Goal: Check status: Check status

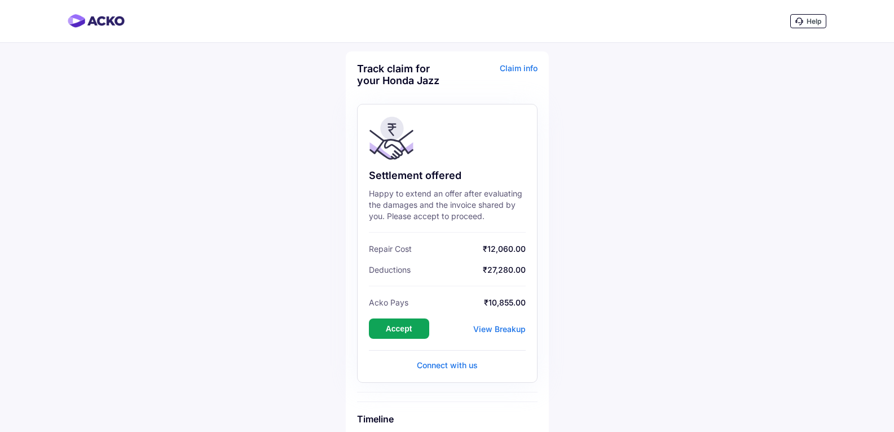
click at [512, 328] on div "View Breakup" at bounding box center [499, 329] width 52 height 10
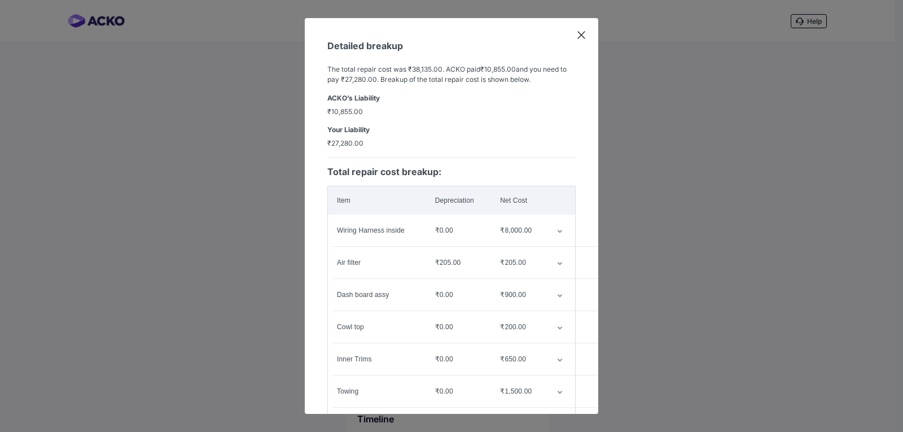
click at [581, 34] on icon at bounding box center [581, 34] width 11 height 11
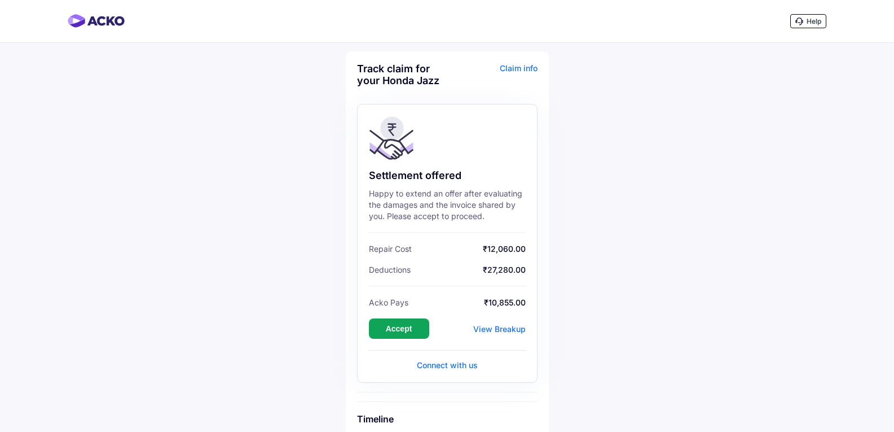
click at [520, 327] on div "View Breakup" at bounding box center [499, 329] width 52 height 10
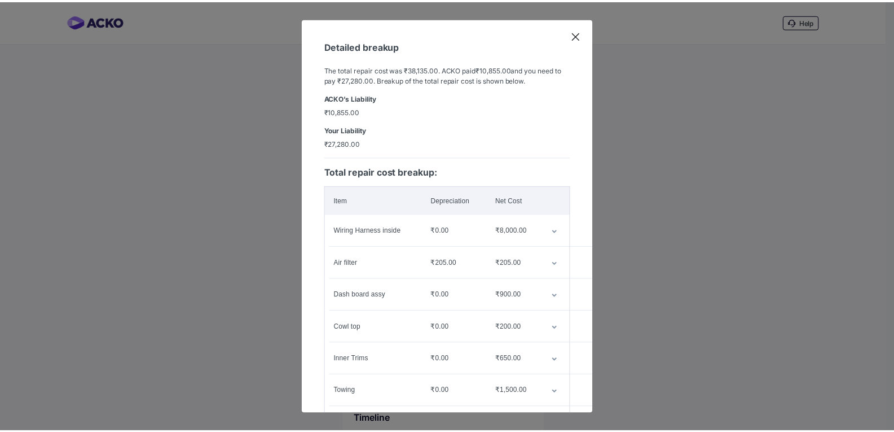
scroll to position [33, 0]
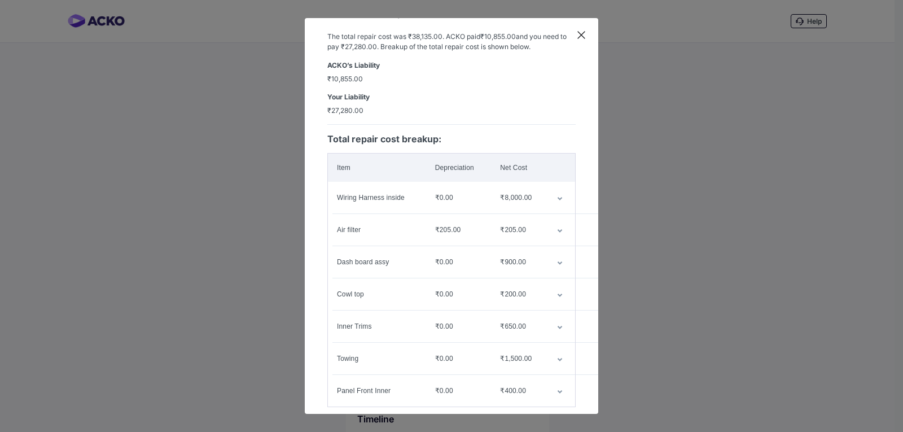
click at [583, 39] on icon at bounding box center [581, 34] width 11 height 11
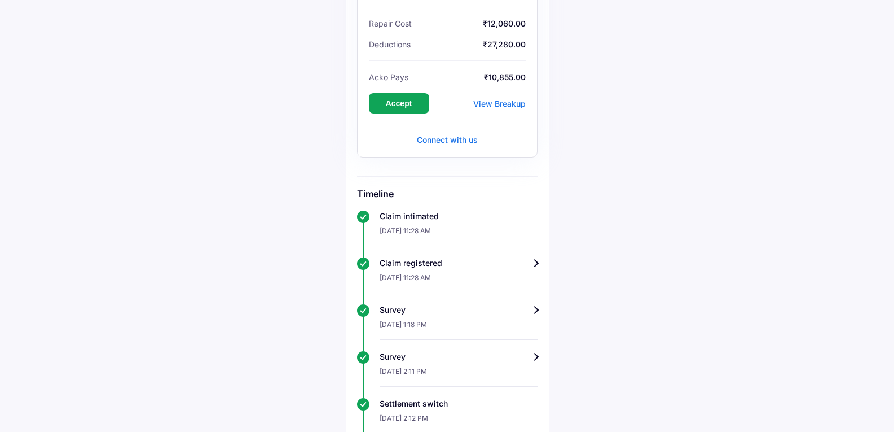
scroll to position [226, 0]
click at [405, 102] on button "Accept" at bounding box center [399, 103] width 60 height 20
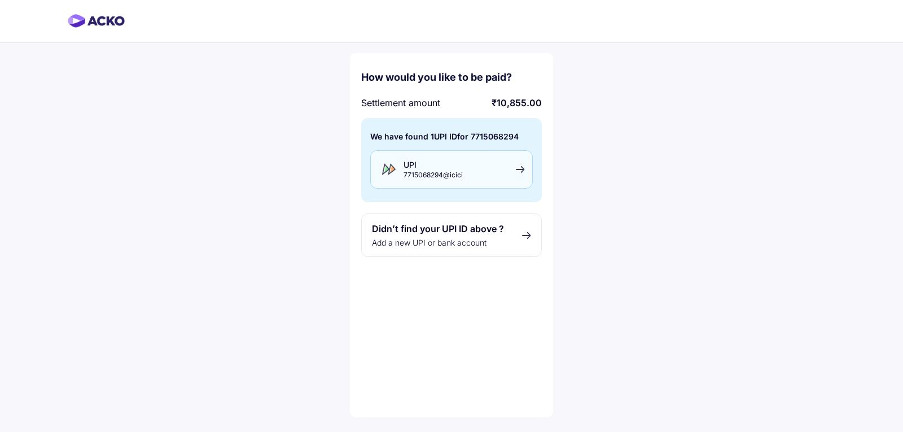
click at [516, 170] on div "UPI 7715068294@icici" at bounding box center [451, 169] width 163 height 38
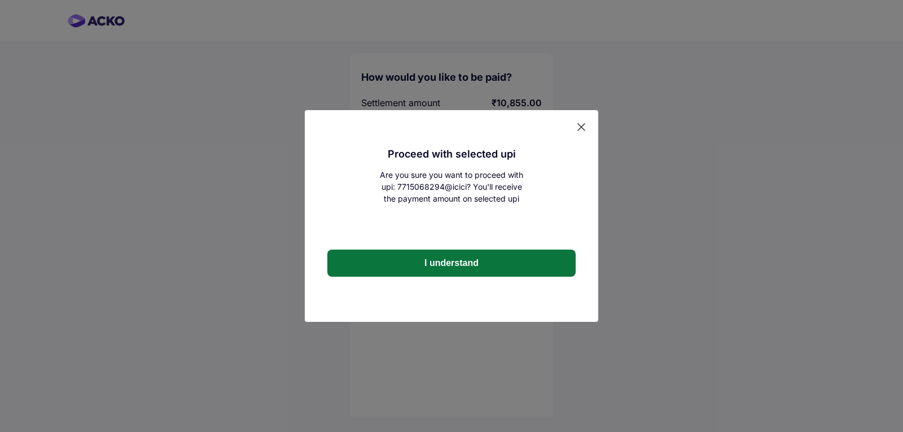
click at [467, 262] on button "I understand" at bounding box center [451, 262] width 248 height 27
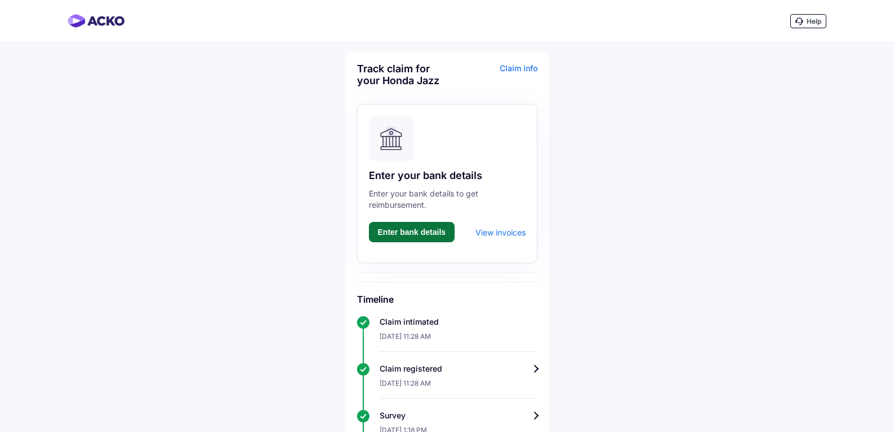
click at [415, 235] on button "Enter bank details" at bounding box center [412, 232] width 86 height 20
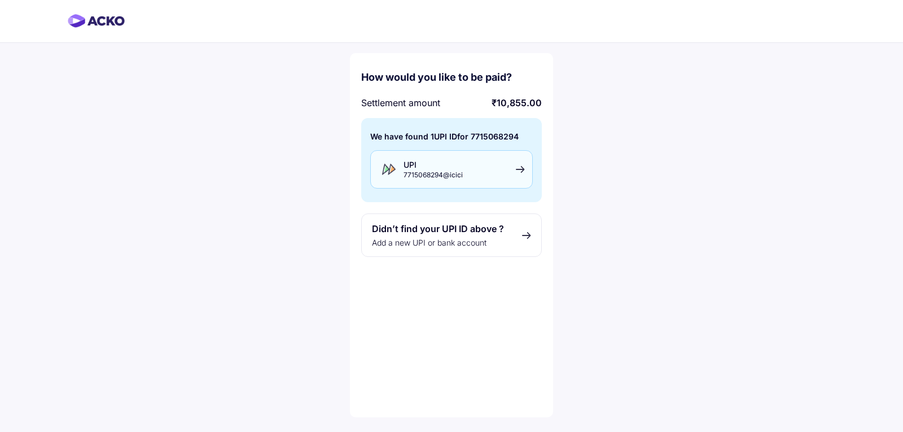
click at [494, 164] on div "UPI 7715068294@icici" at bounding box center [451, 169] width 163 height 38
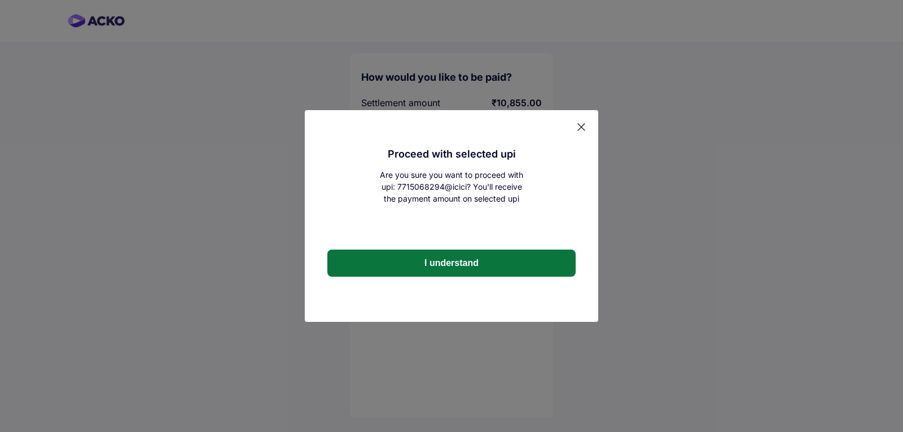
click at [479, 263] on button "I understand" at bounding box center [451, 262] width 248 height 27
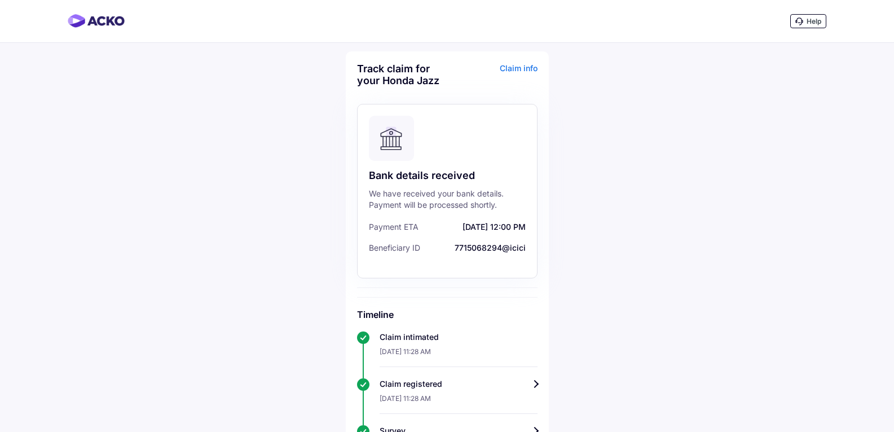
click at [509, 65] on div "Claim info" at bounding box center [493, 79] width 87 height 32
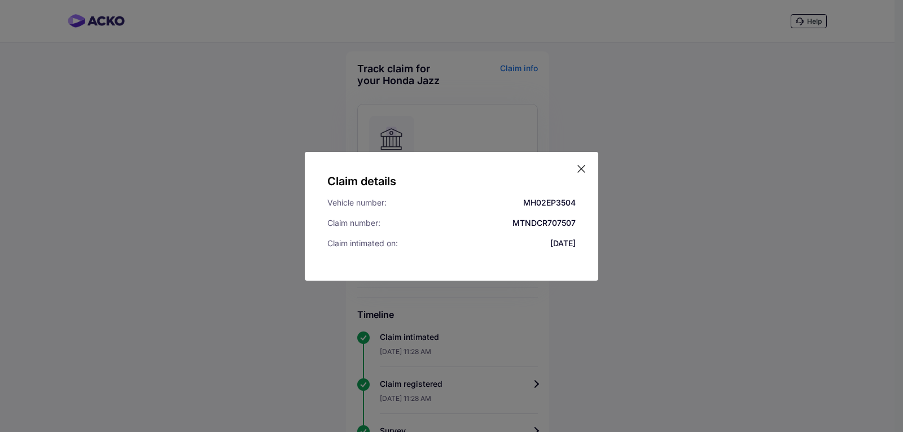
click at [578, 166] on icon at bounding box center [581, 168] width 11 height 11
